Goal: Register for event/course

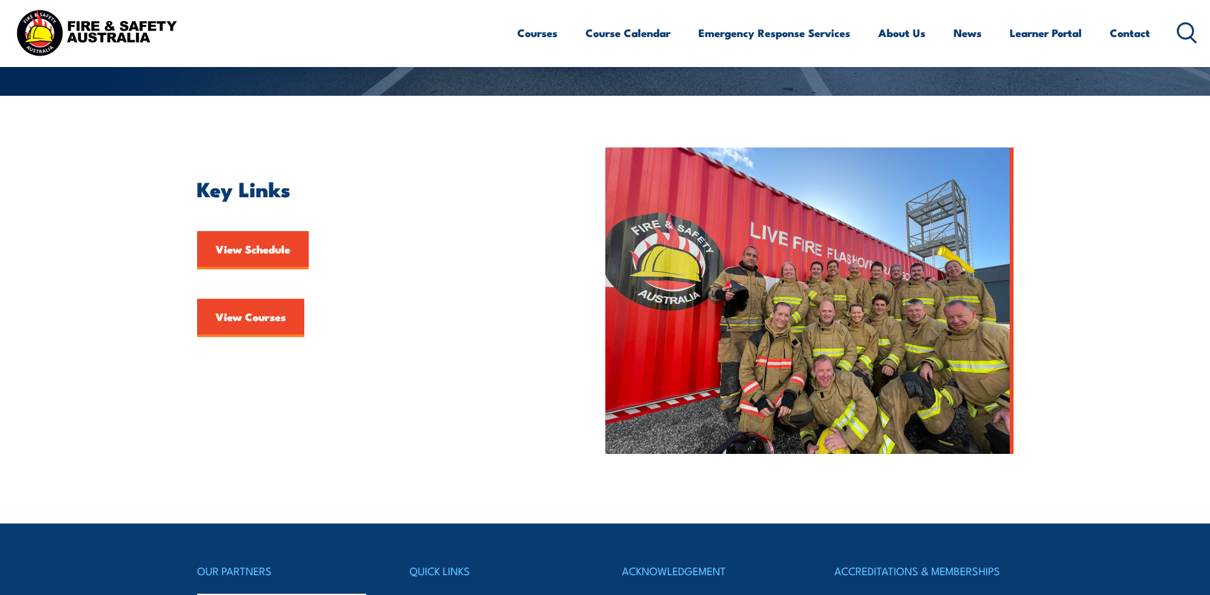
scroll to position [319, 0]
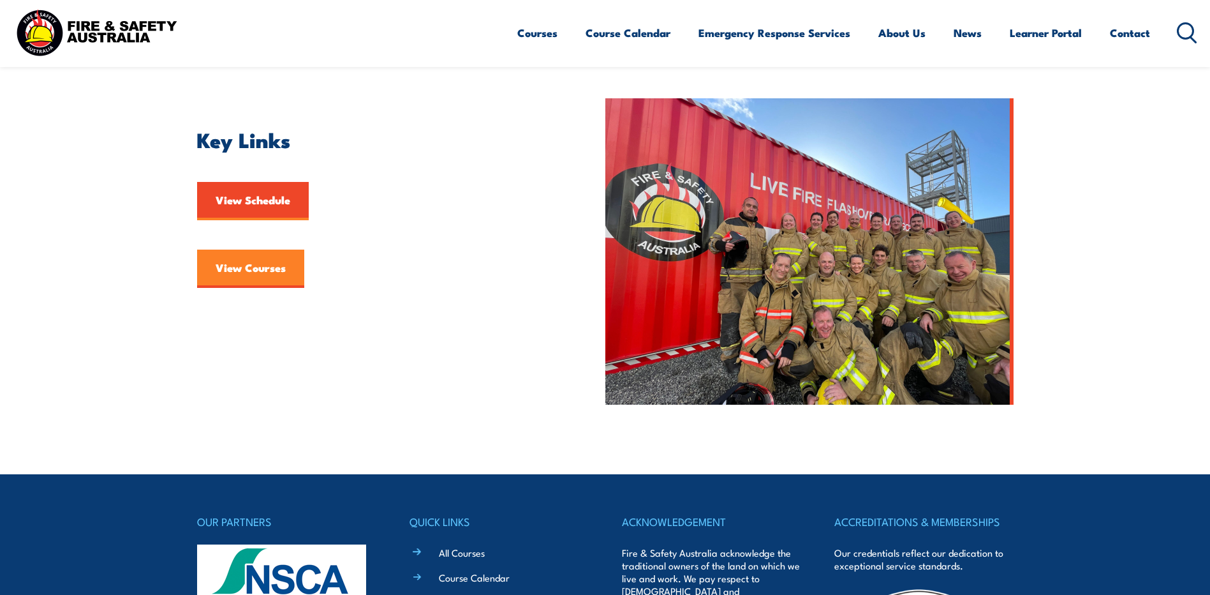
click at [255, 270] on link "View Courses" at bounding box center [250, 268] width 107 height 38
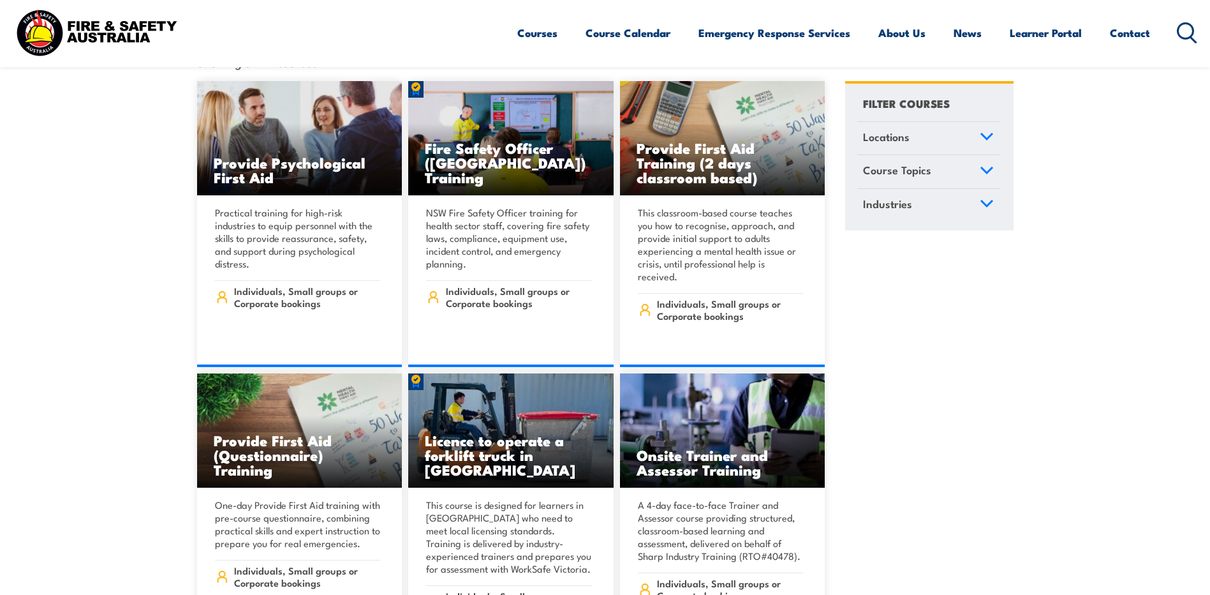
scroll to position [191, 0]
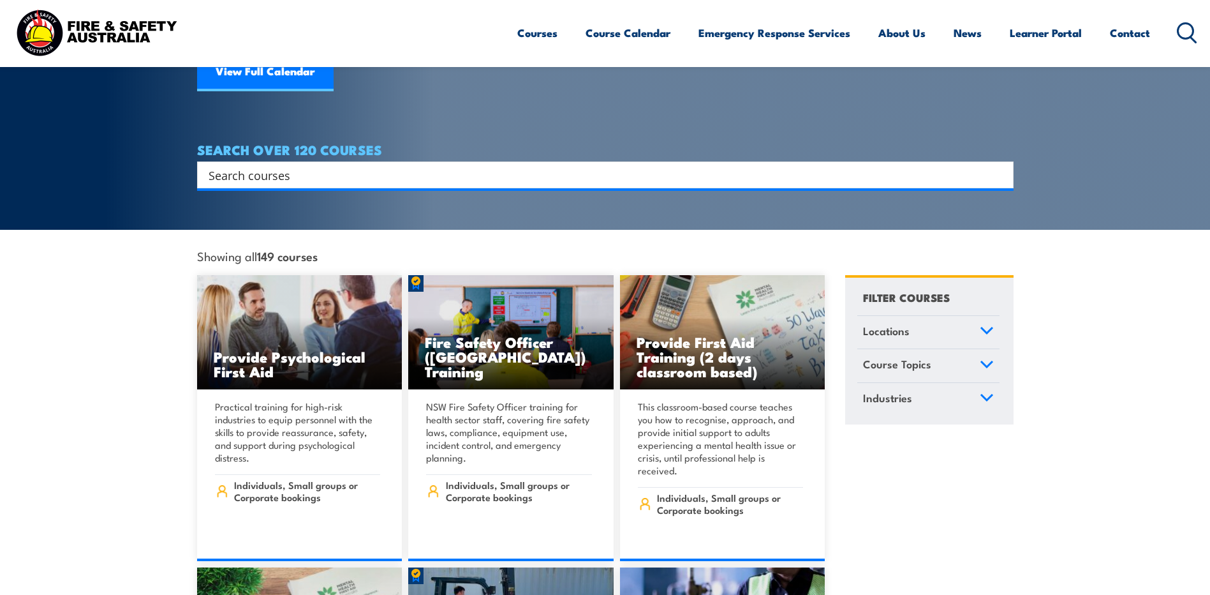
click at [986, 327] on icon at bounding box center [986, 330] width 11 height 6
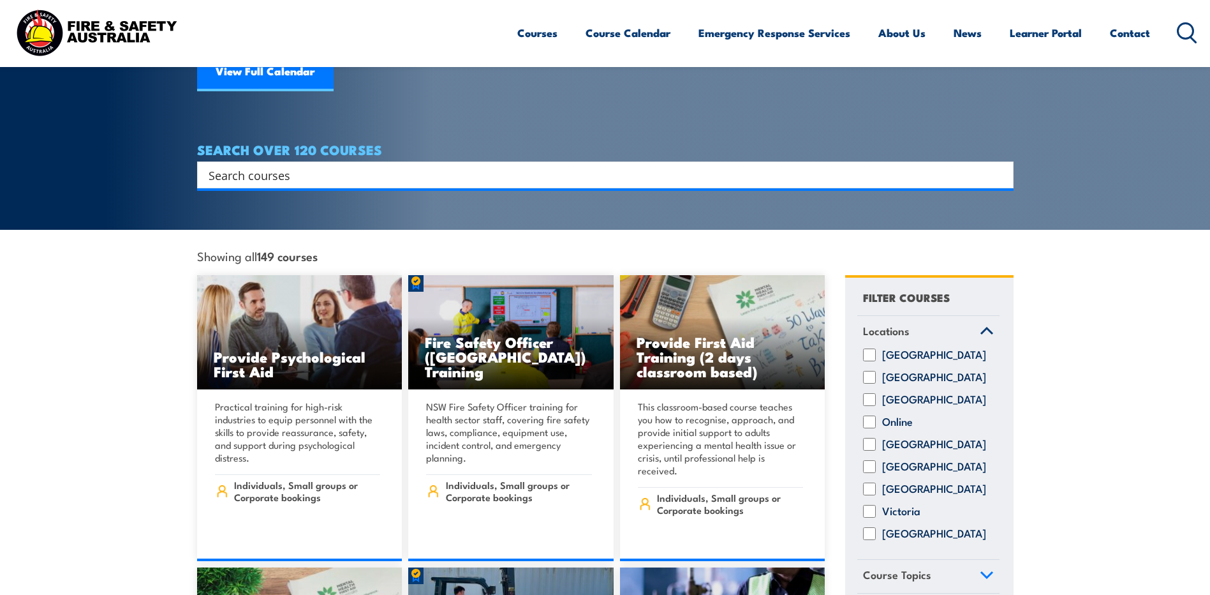
click at [873, 468] on input "[GEOGRAPHIC_DATA]" at bounding box center [869, 466] width 13 height 13
checkbox input "true"
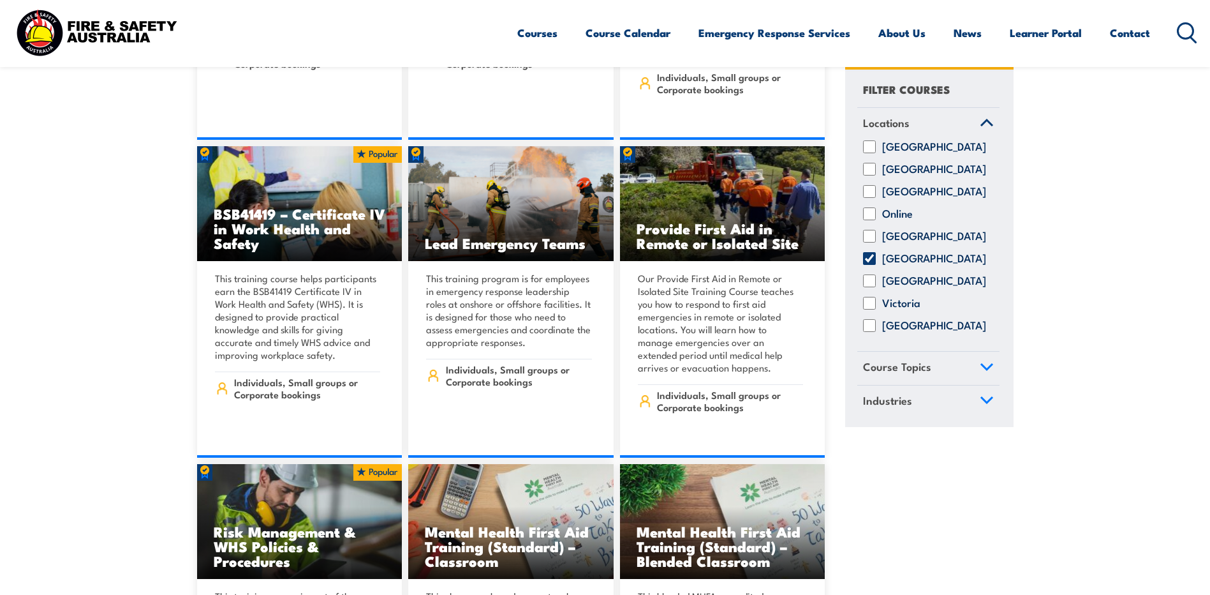
scroll to position [5614, 0]
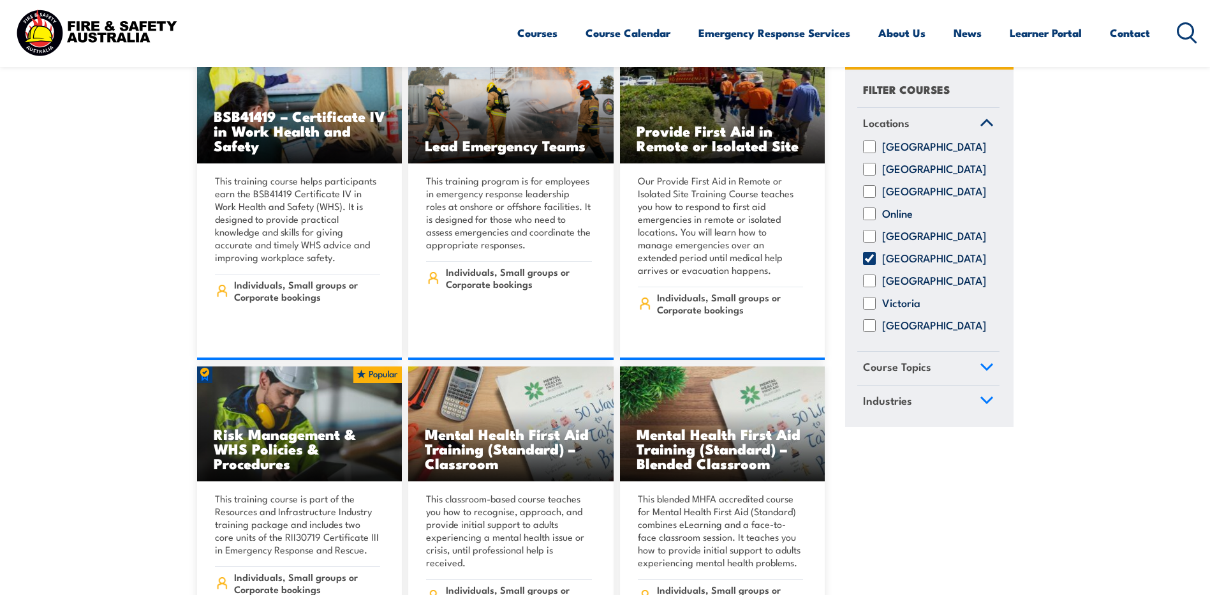
click at [995, 378] on link "Course Topics" at bounding box center [928, 368] width 142 height 33
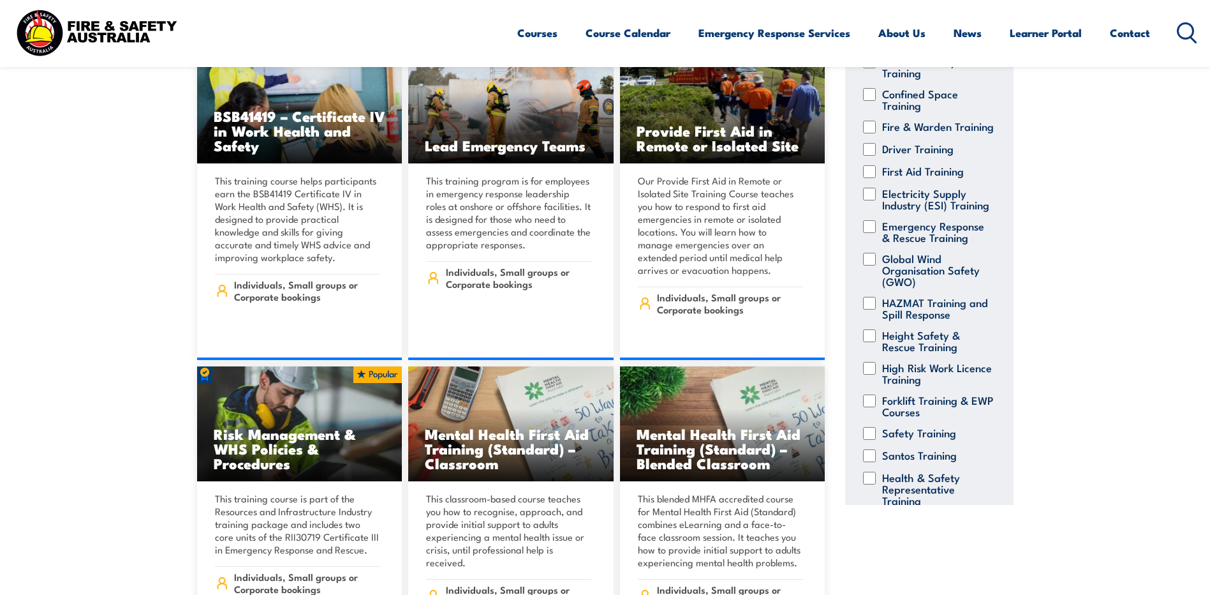
scroll to position [247, 0]
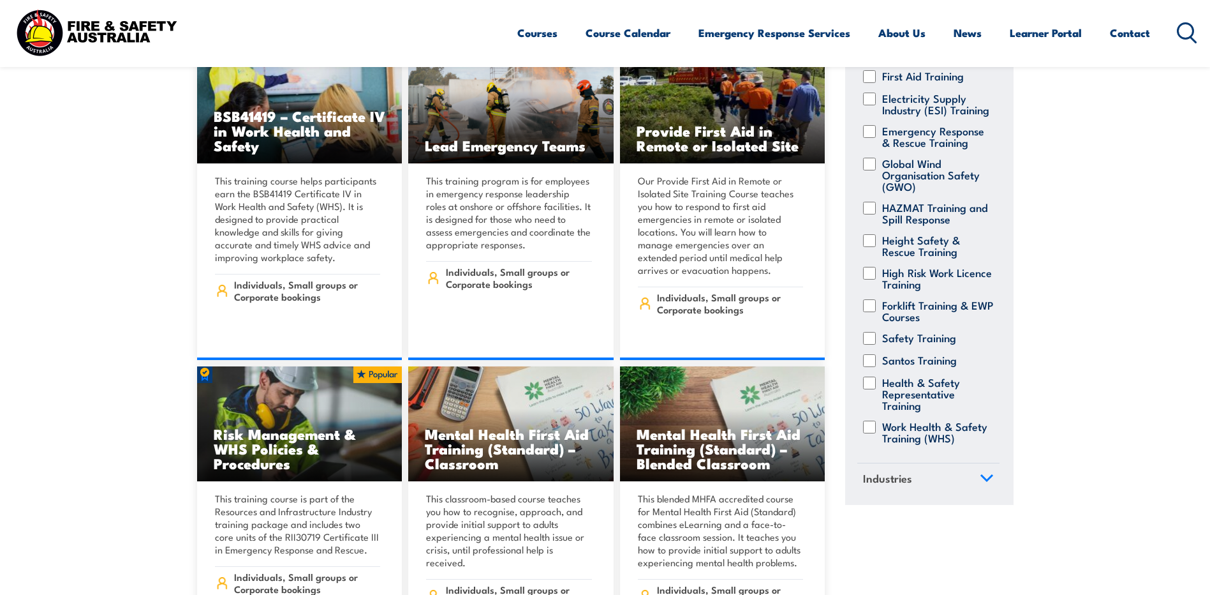
click at [964, 481] on link "Industries" at bounding box center [928, 479] width 142 height 33
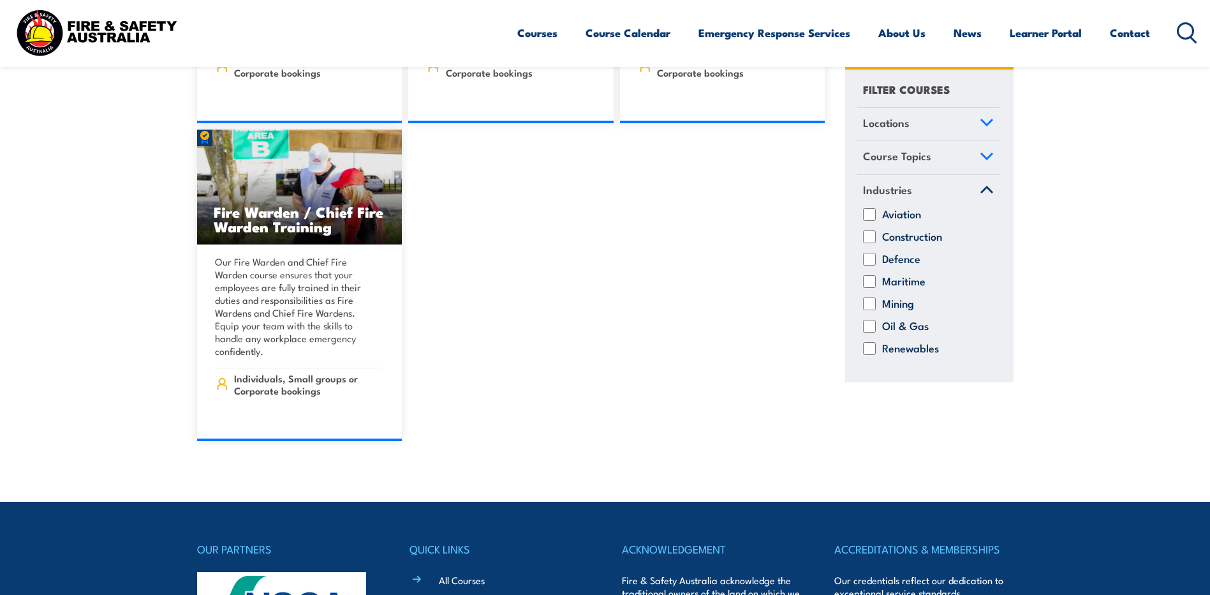
scroll to position [11929, 0]
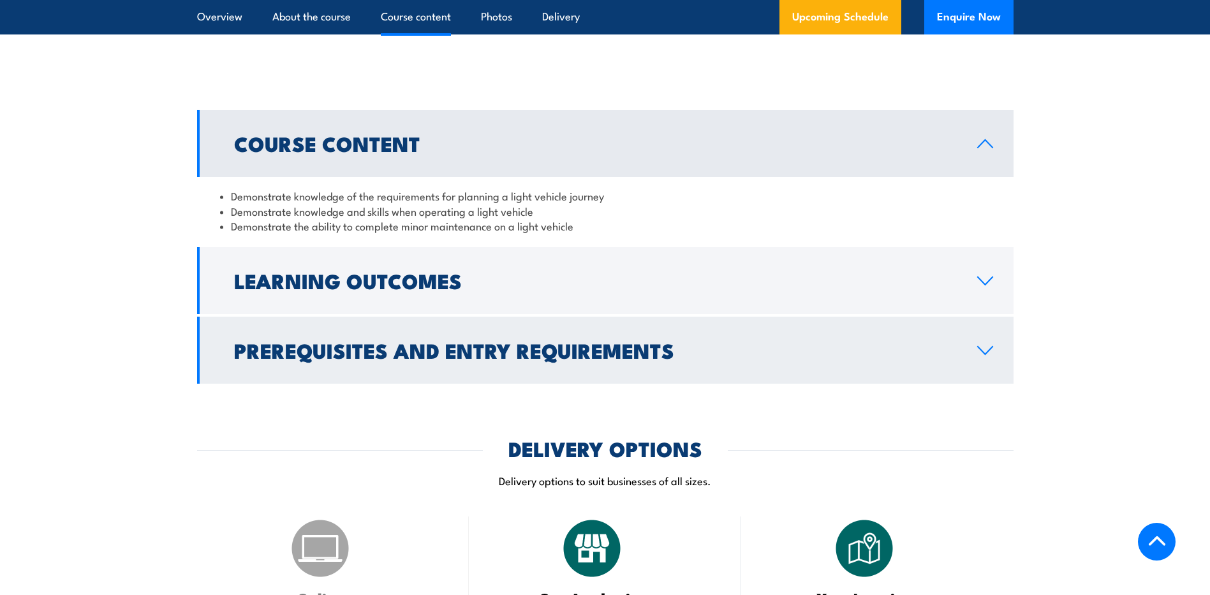
scroll to position [1021, 0]
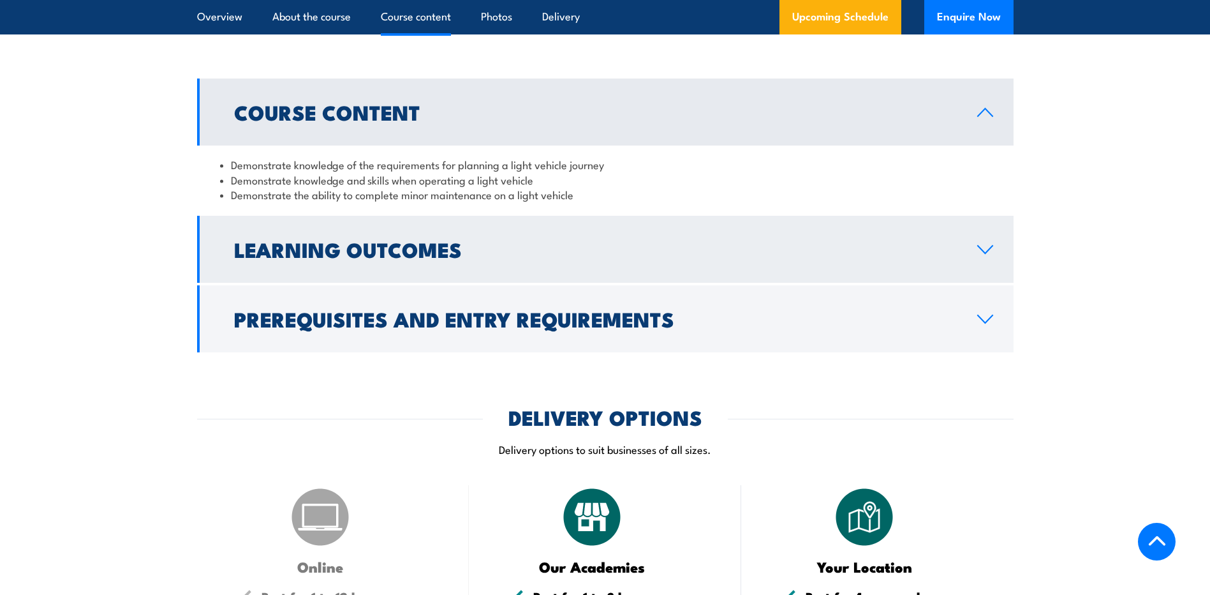
click at [985, 258] on link "Learning Outcomes" at bounding box center [605, 249] width 817 height 67
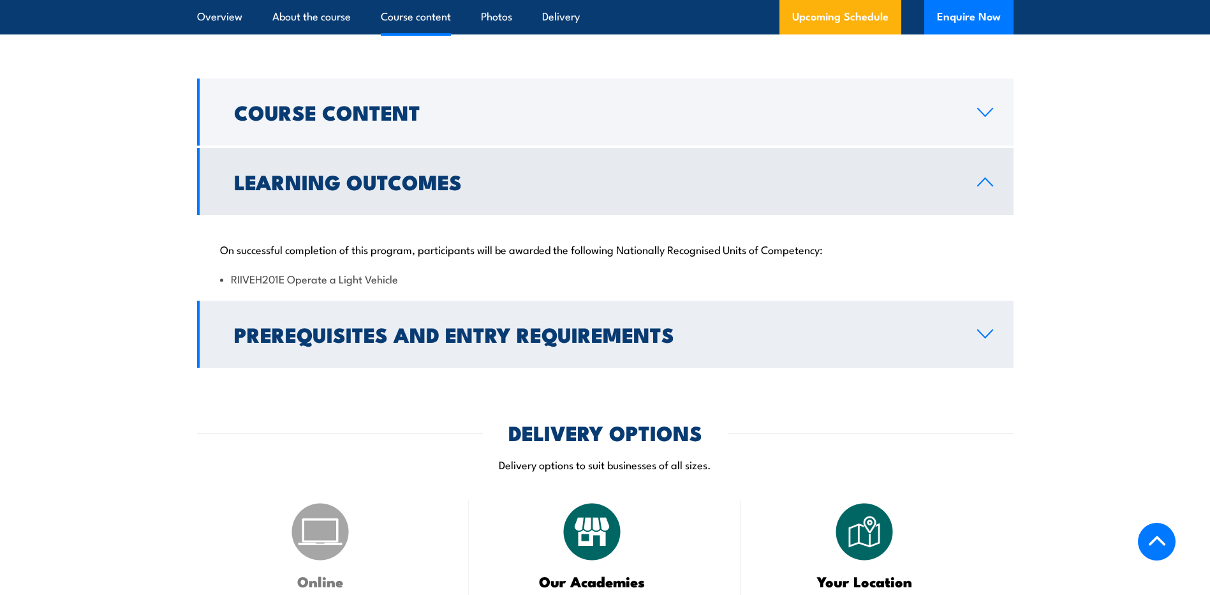
click at [975, 322] on link "Prerequisites and Entry Requirements" at bounding box center [605, 333] width 817 height 67
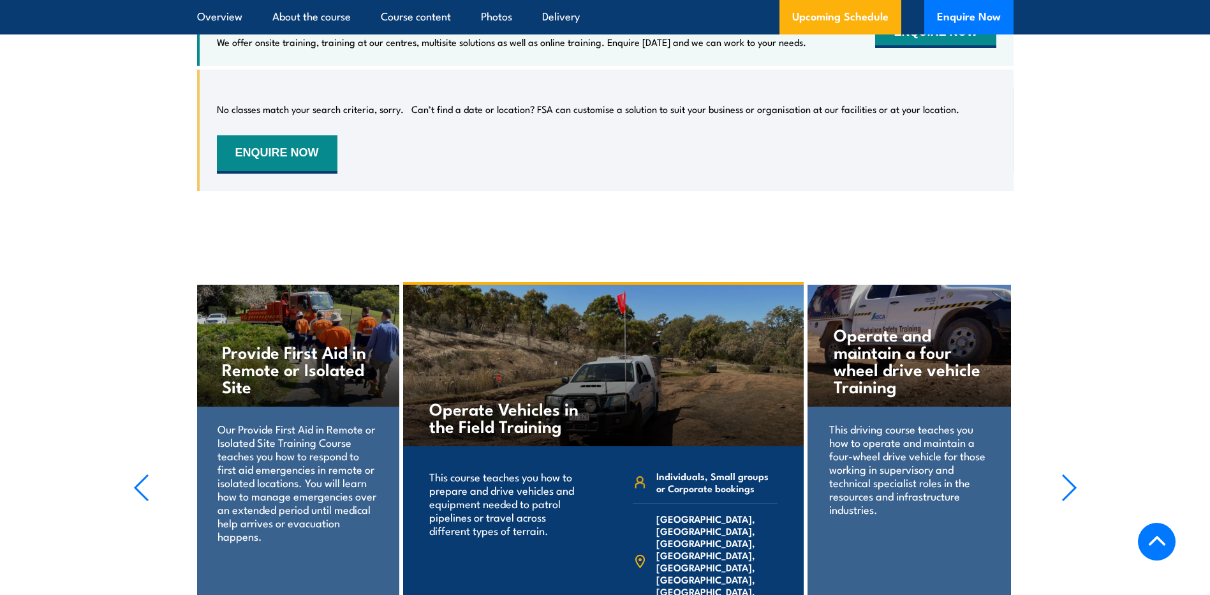
scroll to position [2296, 0]
